Goal: Communication & Community: Ask a question

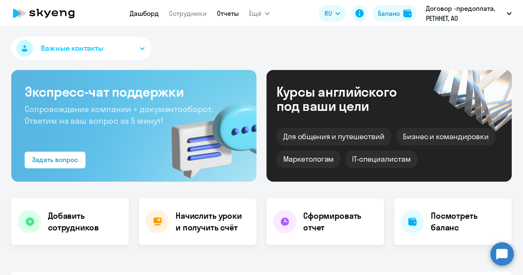
click at [228, 12] on link "Отчеты" at bounding box center [228, 13] width 22 height 8
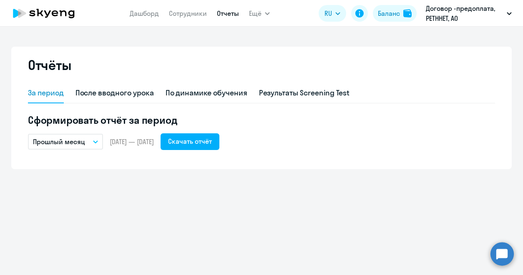
drag, startPoint x: 107, startPoint y: 145, endPoint x: 100, endPoint y: 144, distance: 6.3
click at [106, 145] on div "Прошлый месяц – [DATE] — [DATE] Скачать отчёт" at bounding box center [261, 141] width 467 height 17
click at [97, 143] on button "Прошлый месяц" at bounding box center [65, 142] width 75 height 16
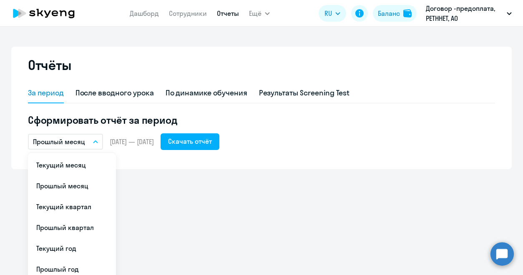
click at [110, 140] on span "[DATE] — [DATE]" at bounding box center [132, 141] width 44 height 9
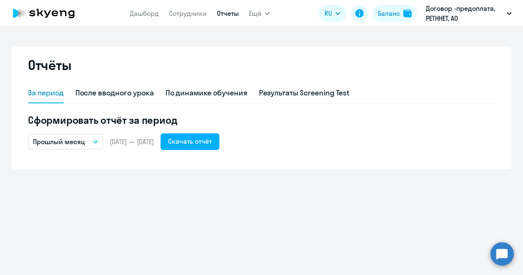
click at [145, 142] on span "[DATE] — [DATE]" at bounding box center [132, 141] width 44 height 9
click at [116, 143] on span "[DATE] — [DATE]" at bounding box center [132, 141] width 44 height 9
click at [93, 143] on button "Прошлый месяц" at bounding box center [65, 142] width 75 height 16
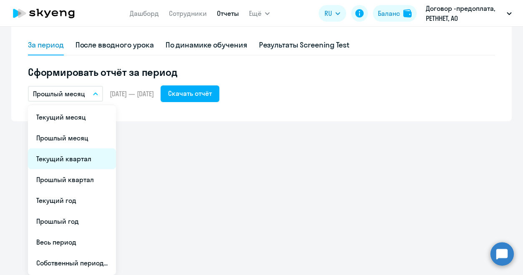
scroll to position [6, 0]
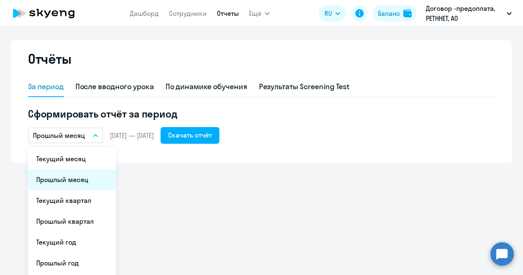
click at [67, 178] on li "Прошлый месяц" at bounding box center [72, 179] width 88 height 21
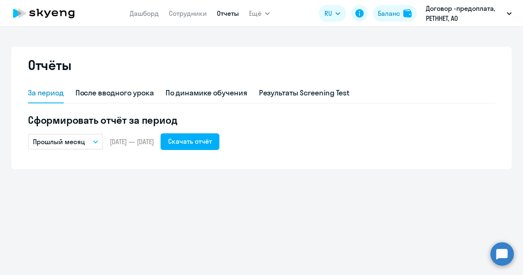
click at [96, 142] on icon "button" at bounding box center [95, 142] width 4 height 2
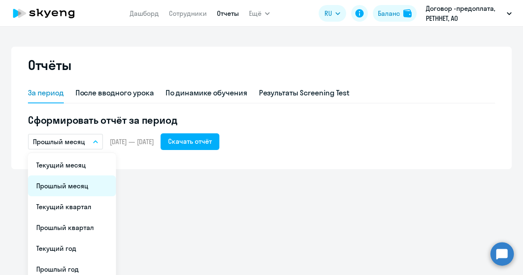
click at [78, 187] on li "Прошлый месяц" at bounding box center [72, 185] width 88 height 21
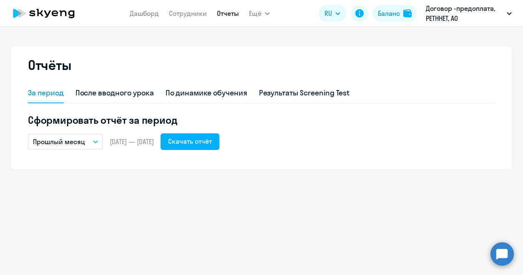
click at [78, 187] on div "Отчёты За период После вводного урока По динамике обучения Результаты Screening…" at bounding box center [261, 151] width 523 height 248
click at [137, 143] on span "[DATE] — [DATE]" at bounding box center [132, 141] width 44 height 9
click at [197, 145] on div "Скачать отчёт" at bounding box center [190, 141] width 44 height 10
click at [87, 141] on button "Прошлый месяц" at bounding box center [65, 142] width 75 height 16
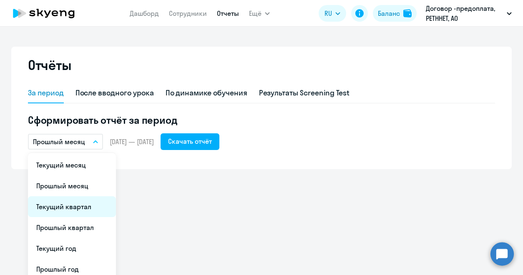
click at [83, 208] on li "Текущий квартал" at bounding box center [72, 206] width 88 height 21
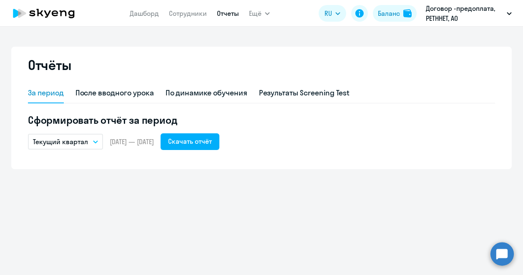
click at [97, 138] on button "Текущий квартал" at bounding box center [65, 142] width 75 height 16
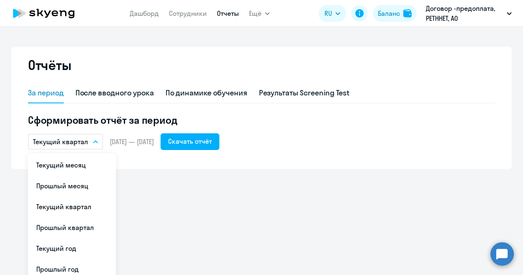
click at [83, 232] on li "Прошлый квартал" at bounding box center [72, 227] width 88 height 21
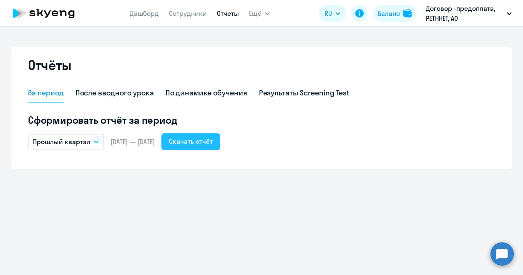
click at [213, 142] on div "Скачать отчёт" at bounding box center [191, 141] width 44 height 10
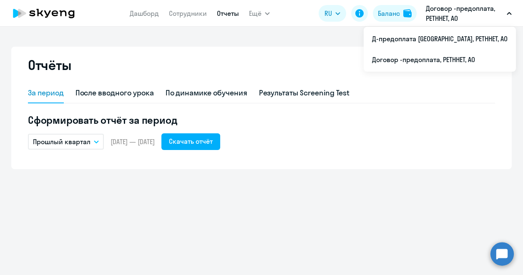
click at [233, 194] on div "Отчёты За период После вводного урока По динамике обучения Результаты Screening…" at bounding box center [261, 151] width 523 height 248
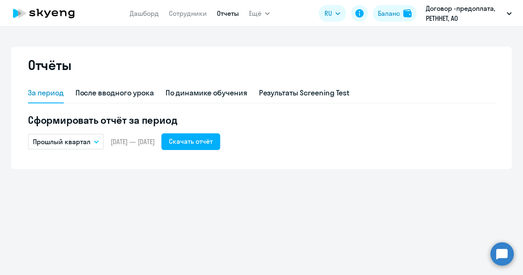
click at [95, 137] on button "Прошлый квартал" at bounding box center [66, 142] width 76 height 16
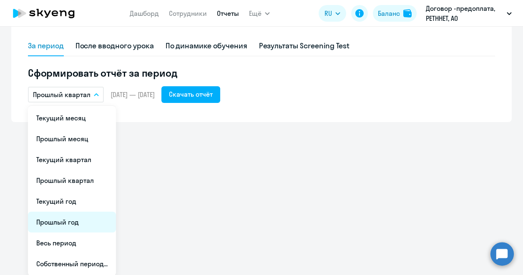
scroll to position [48, 0]
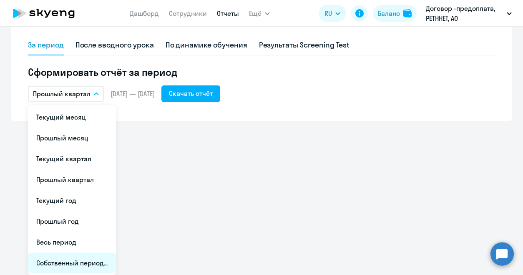
click at [71, 265] on li "Собственный период..." at bounding box center [72, 263] width 88 height 21
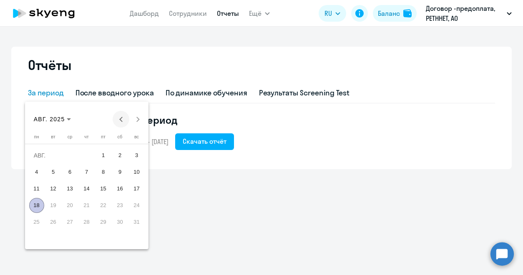
click at [119, 116] on span "Previous month" at bounding box center [121, 119] width 17 height 17
click at [138, 158] on span "1" at bounding box center [136, 155] width 15 height 15
click at [185, 183] on div at bounding box center [261, 137] width 523 height 275
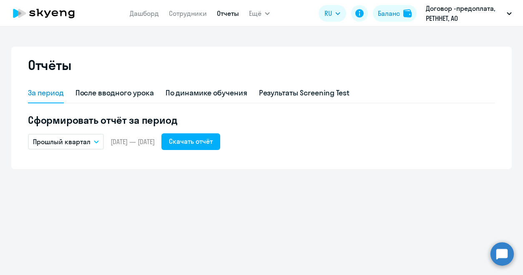
click at [113, 144] on span "[DATE] — [DATE]" at bounding box center [132, 141] width 44 height 9
drag, startPoint x: 95, startPoint y: 144, endPoint x: 88, endPoint y: 153, distance: 11.0
click at [95, 144] on button "Прошлый квартал" at bounding box center [66, 142] width 76 height 16
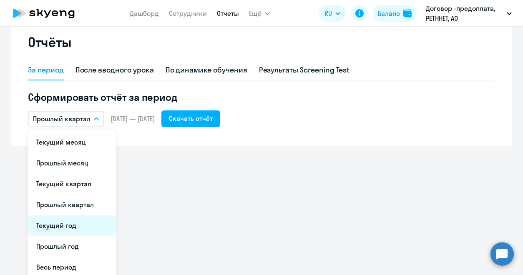
scroll to position [48, 0]
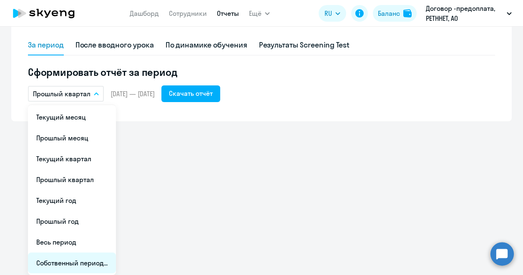
click at [73, 261] on li "Собственный период..." at bounding box center [72, 263] width 88 height 21
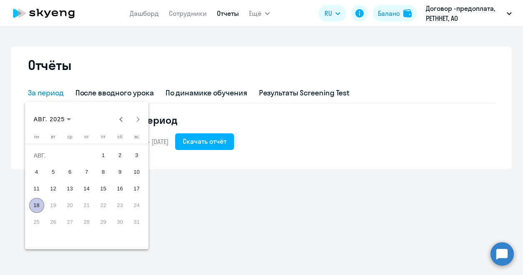
scroll to position [0, 0]
click at [123, 119] on button "Previous month" at bounding box center [121, 119] width 17 height 17
click at [134, 154] on span "1" at bounding box center [136, 155] width 15 height 15
click at [38, 239] on span "30" at bounding box center [36, 238] width 15 height 15
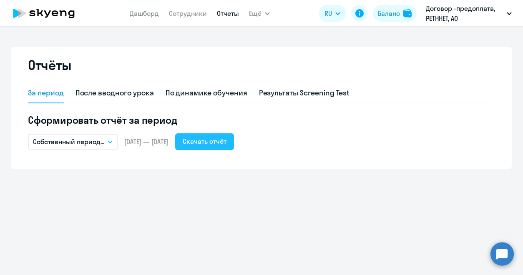
click at [226, 140] on div "Скачать отчёт" at bounding box center [205, 141] width 44 height 10
click at [231, 37] on div "Отчёты За период После вводного урока По динамике обучения Результаты Screening…" at bounding box center [261, 151] width 523 height 248
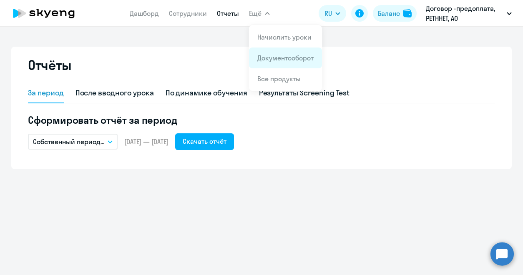
click at [290, 59] on link "Документооборот" at bounding box center [285, 58] width 56 height 8
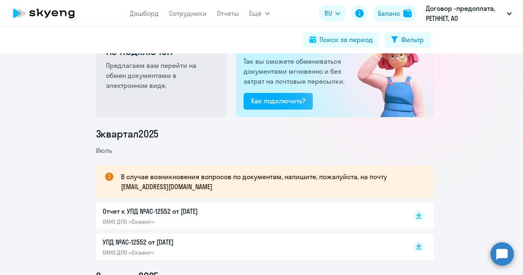
scroll to position [83, 0]
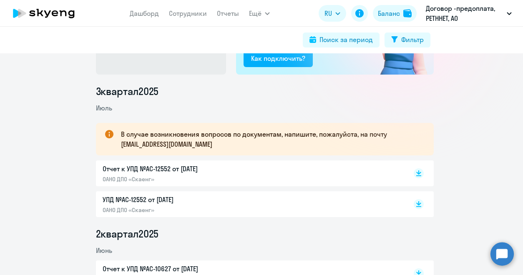
click at [499, 257] on circle at bounding box center [501, 253] width 23 height 23
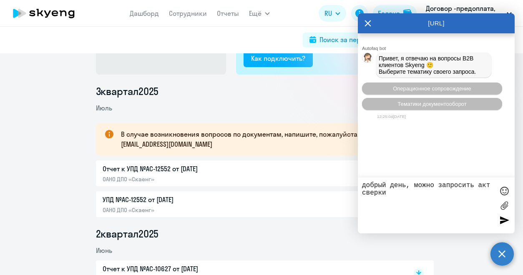
type textarea "добрый день, можно запросить акт сверки?"
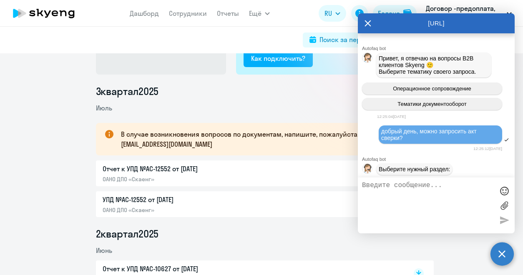
scroll to position [48, 0]
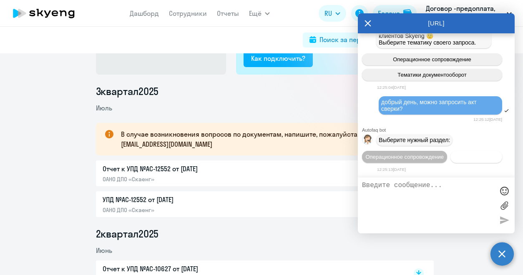
click at [454, 155] on span "Документооборот" at bounding box center [476, 157] width 45 height 6
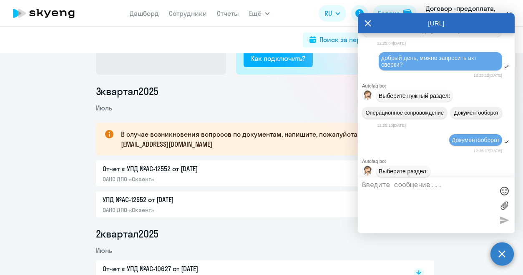
scroll to position [187, 0]
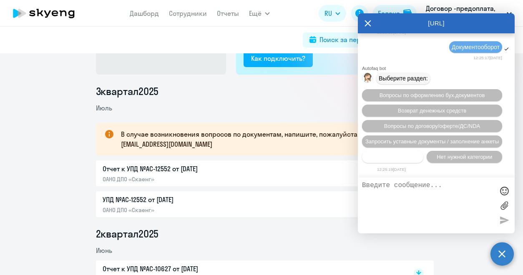
click at [392, 157] on span "Прочие вопросы" at bounding box center [393, 157] width 42 height 6
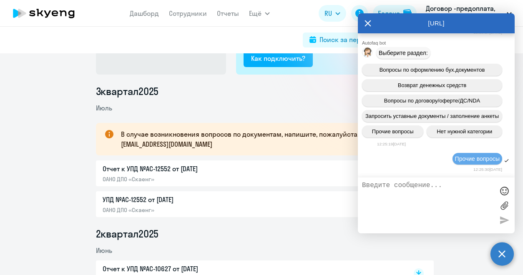
scroll to position [342, 0]
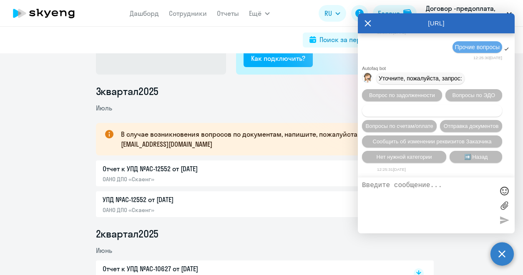
click at [423, 108] on span "Запросить/отправить нам акт сверки" at bounding box center [432, 111] width 93 height 6
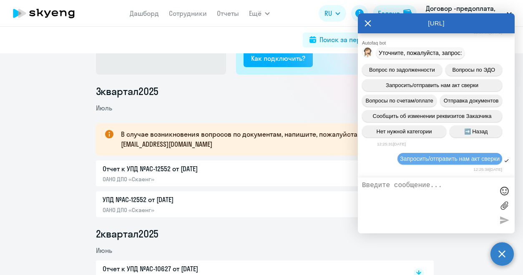
scroll to position [440, 0]
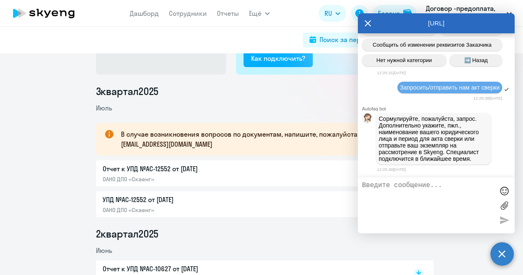
click at [427, 188] on textarea at bounding box center [428, 206] width 132 height 48
drag, startPoint x: 466, startPoint y: 23, endPoint x: 466, endPoint y: 42, distance: 19.2
click at [468, 31] on div "[URL]" at bounding box center [436, 23] width 157 height 20
click at [413, 185] on textarea "АО РетнНет" at bounding box center [428, 206] width 132 height 48
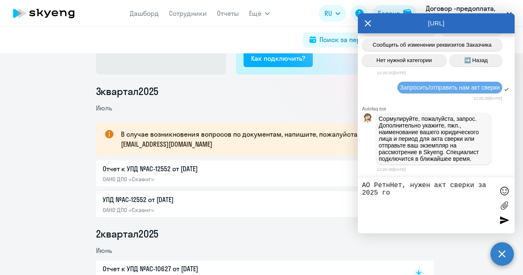
type textarea "АО РетнНет, нужен акт сверки за 2025 год"
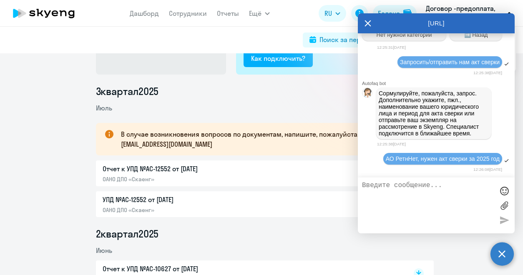
click at [239, 197] on p "УПД №AC-12552 от [DATE]" at bounding box center [190, 200] width 175 height 10
click at [143, 10] on link "Дашборд" at bounding box center [144, 13] width 29 height 8
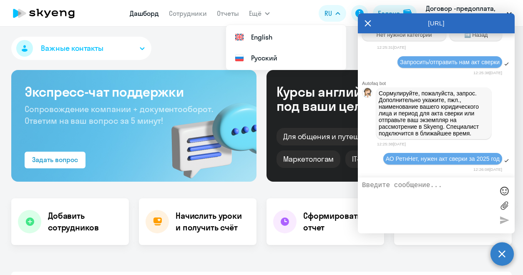
select select "30"
click at [367, 25] on icon at bounding box center [367, 23] width 7 height 20
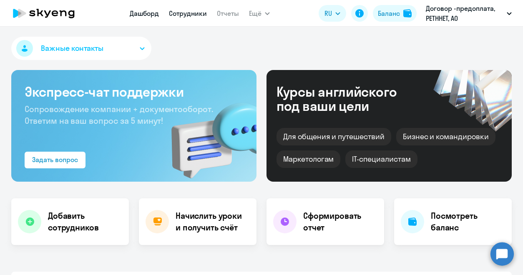
click at [188, 12] on link "Сотрудники" at bounding box center [188, 13] width 38 height 8
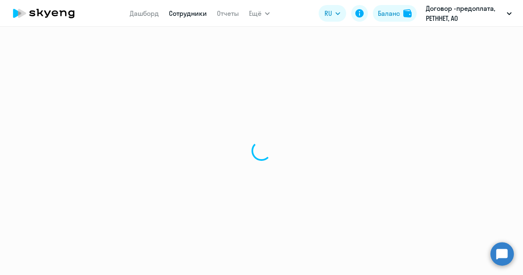
select select "30"
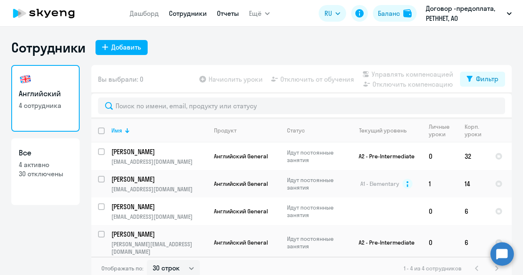
click at [221, 13] on link "Отчеты" at bounding box center [228, 13] width 22 height 8
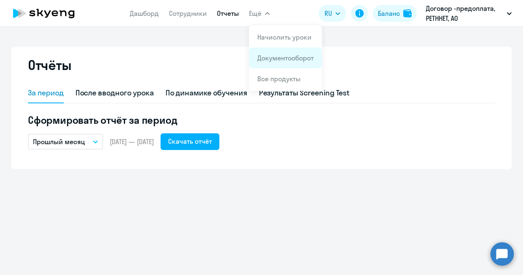
click at [283, 60] on link "Документооборот" at bounding box center [285, 58] width 56 height 8
